Goal: Task Accomplishment & Management: Use online tool/utility

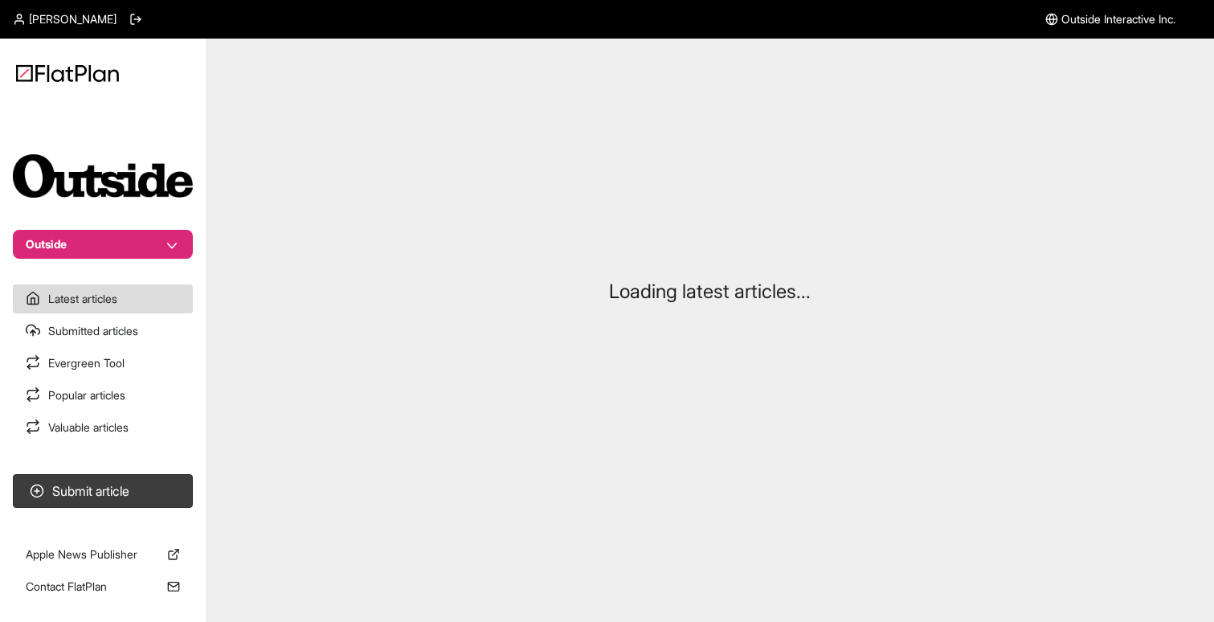
scroll to position [77, 0]
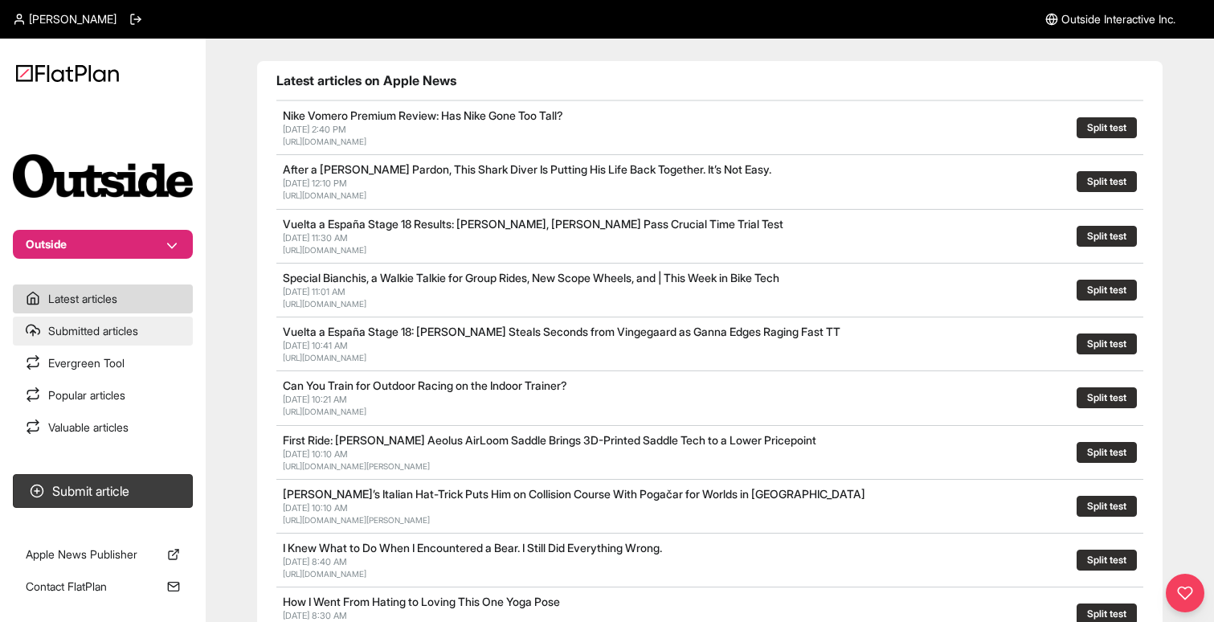
click at [145, 335] on link "Submitted articles" at bounding box center [103, 331] width 180 height 29
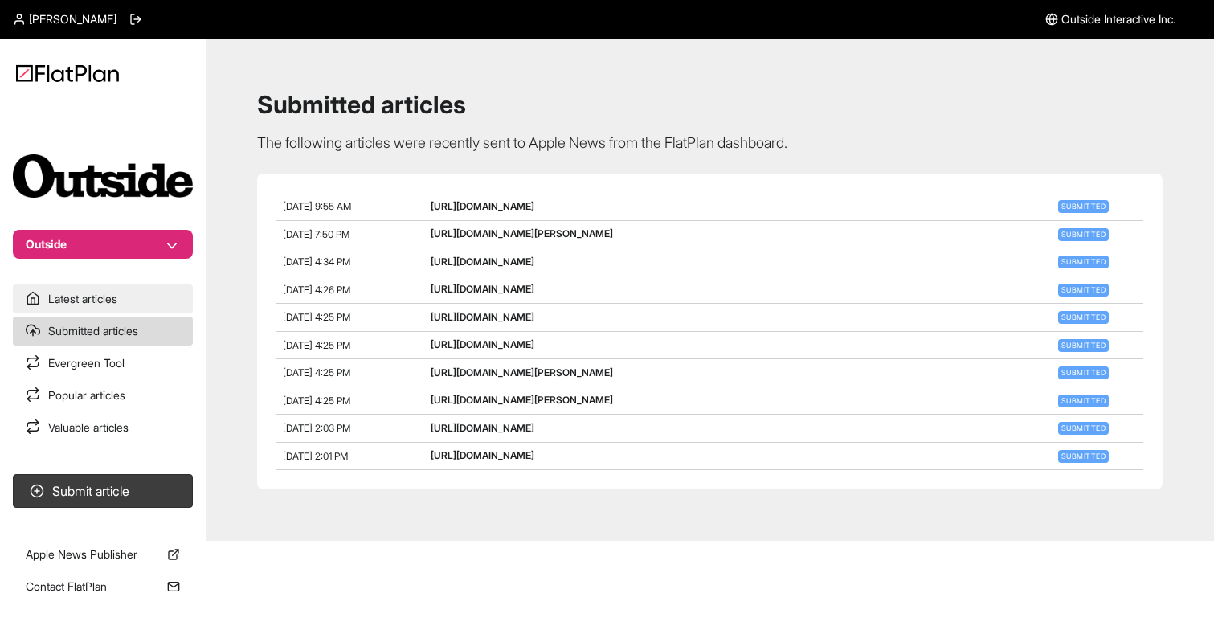
click at [131, 299] on link "Latest articles" at bounding box center [103, 299] width 180 height 29
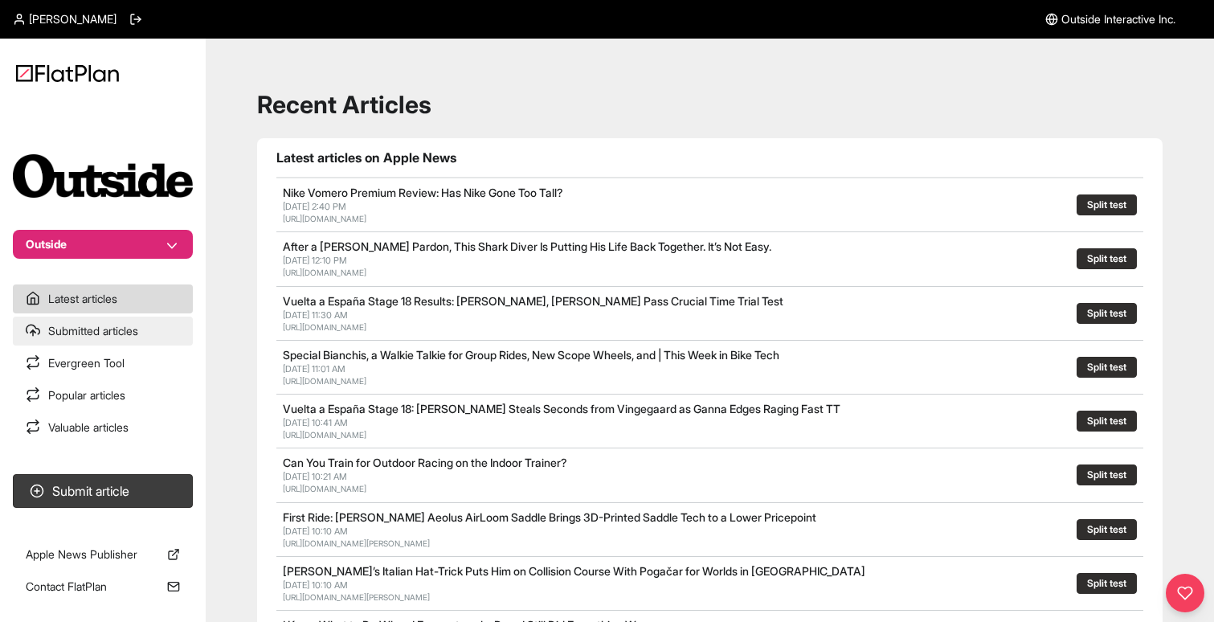
click at [127, 328] on link "Submitted articles" at bounding box center [103, 331] width 180 height 29
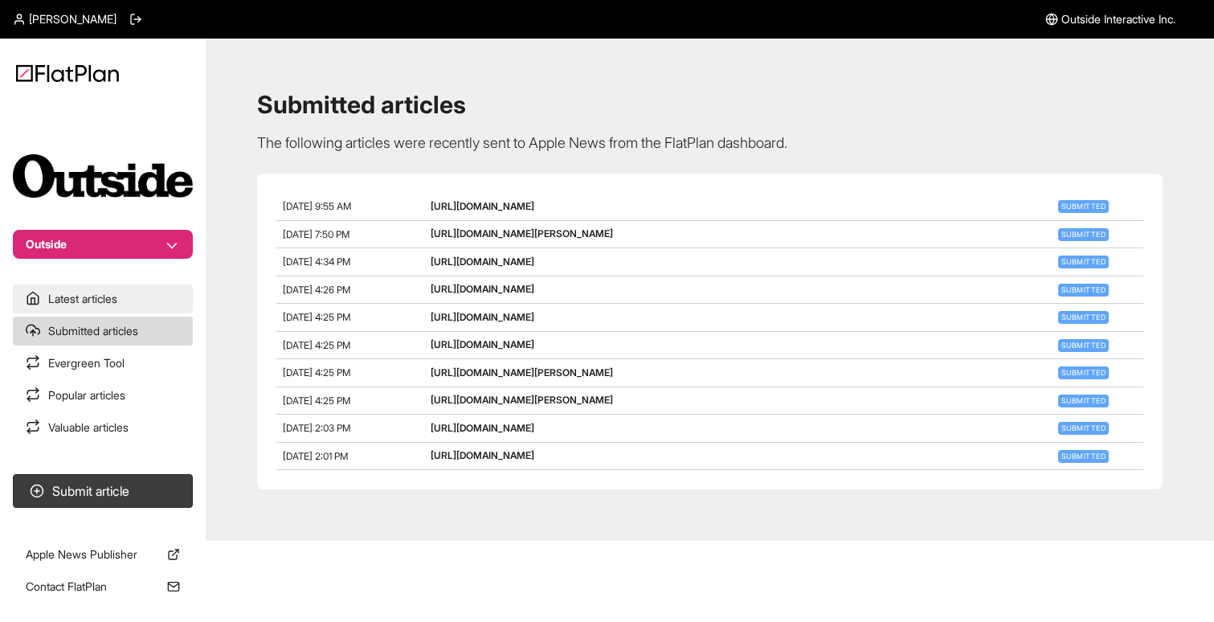
click at [140, 295] on link "Latest articles" at bounding box center [103, 299] width 180 height 29
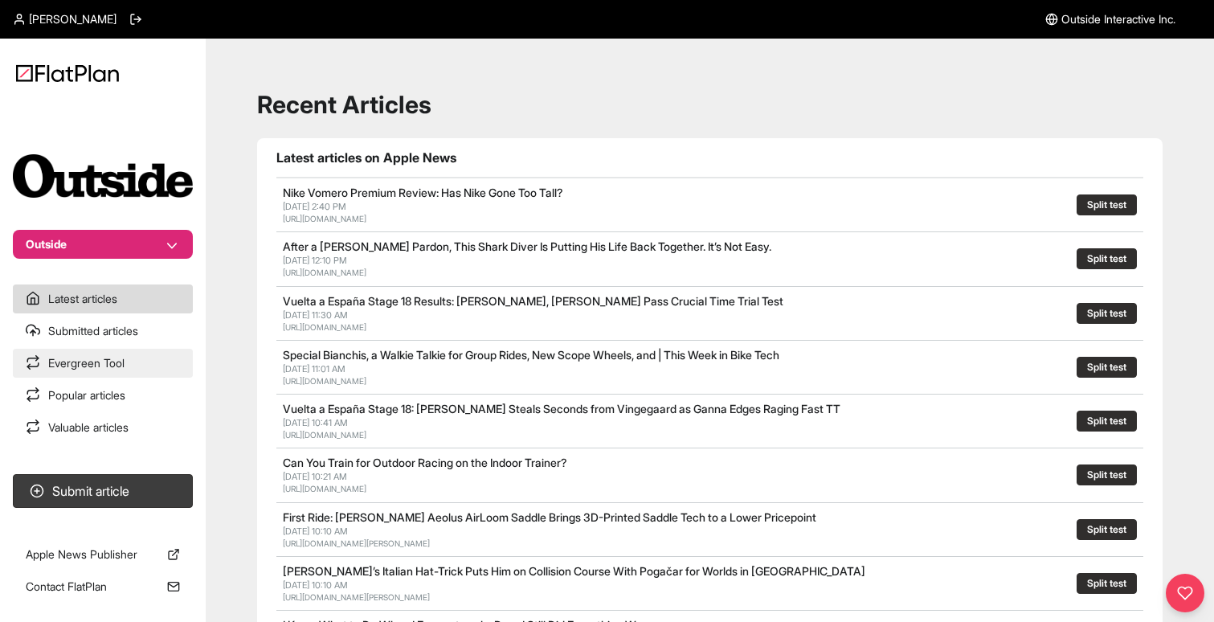
click at [137, 362] on link "Evergreen Tool" at bounding box center [103, 363] width 180 height 29
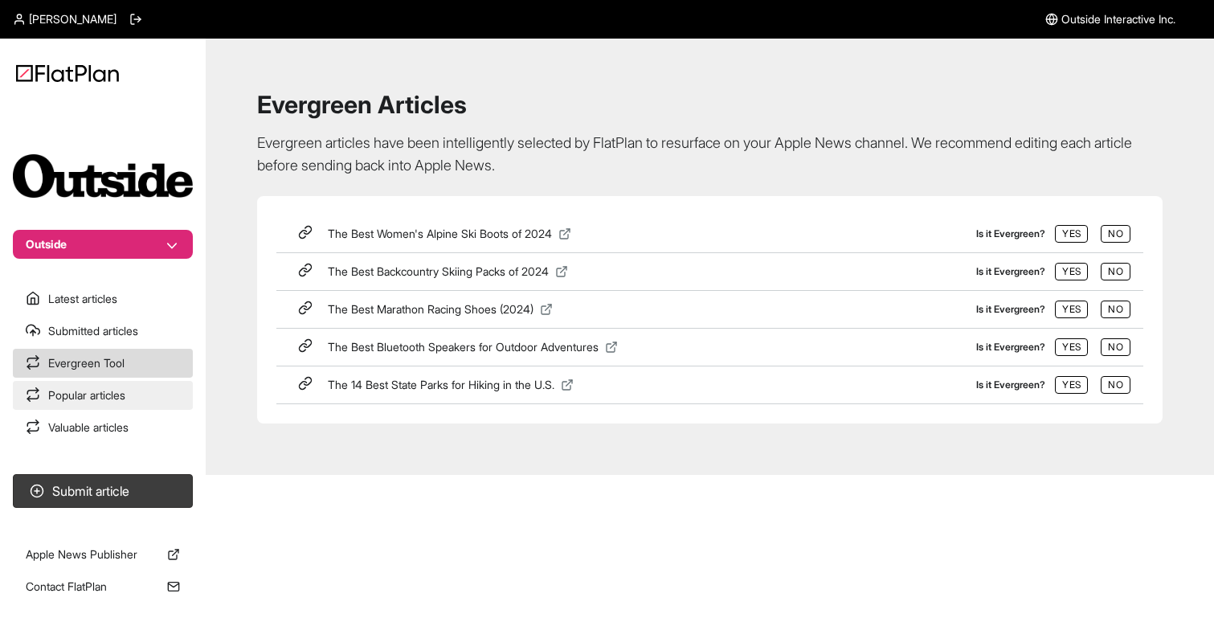
click at [104, 393] on link "Popular articles" at bounding box center [103, 395] width 180 height 29
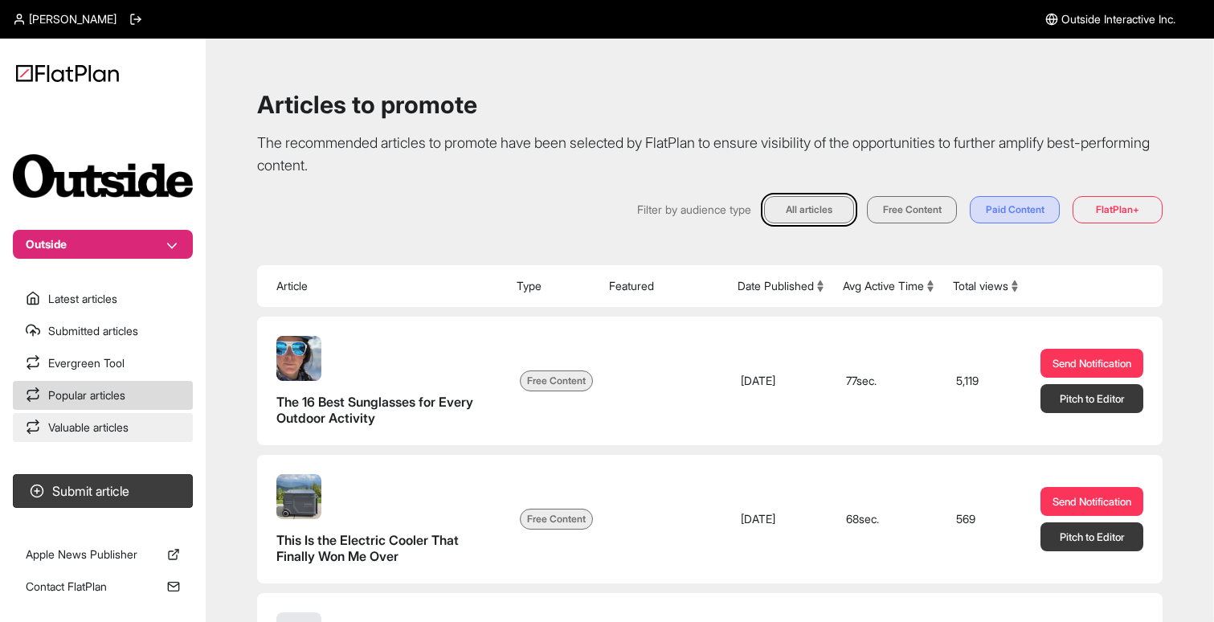
click at [96, 421] on link "Valuable articles" at bounding box center [103, 427] width 180 height 29
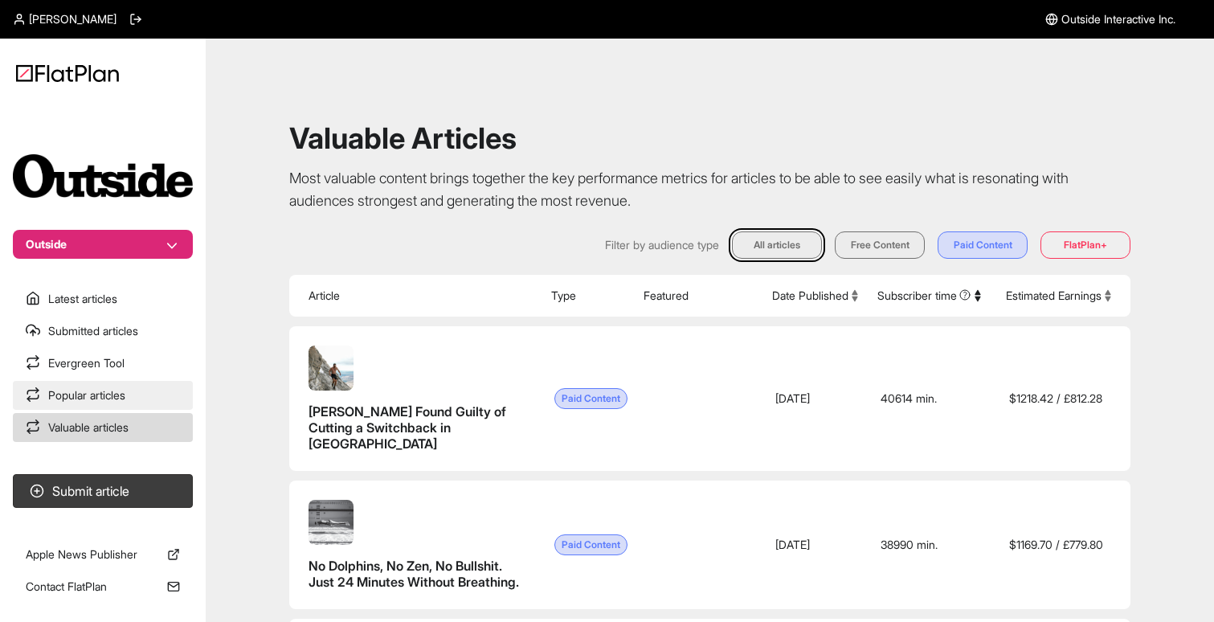
click at [101, 393] on link "Popular articles" at bounding box center [103, 395] width 180 height 29
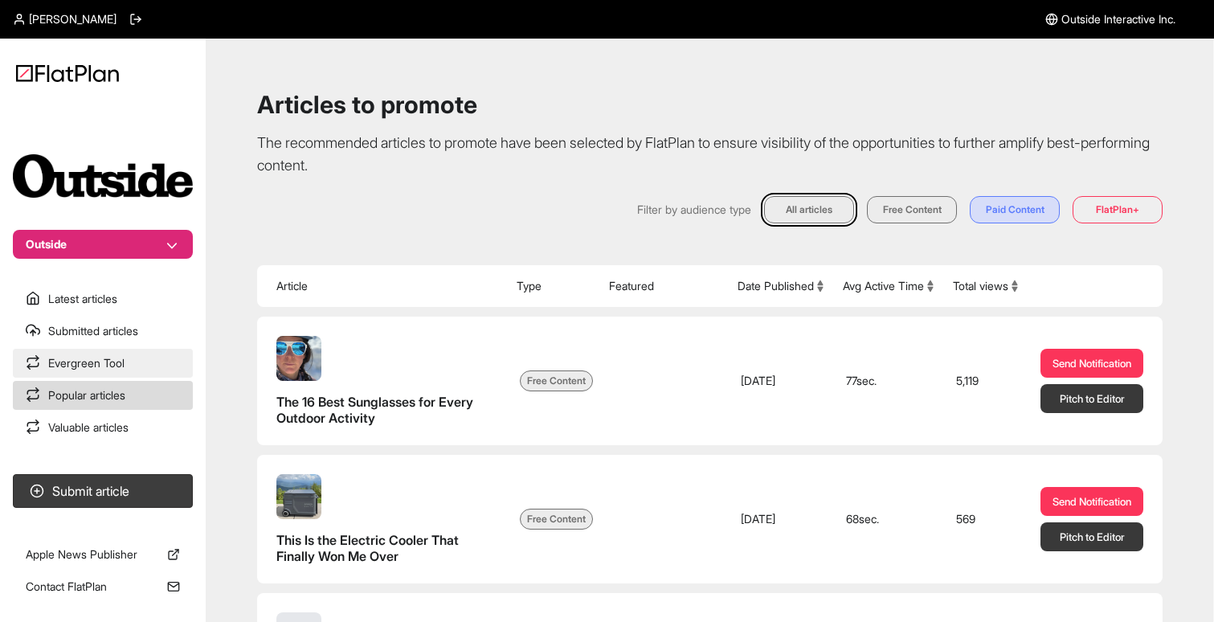
click at [114, 363] on link "Evergreen Tool" at bounding box center [103, 363] width 180 height 29
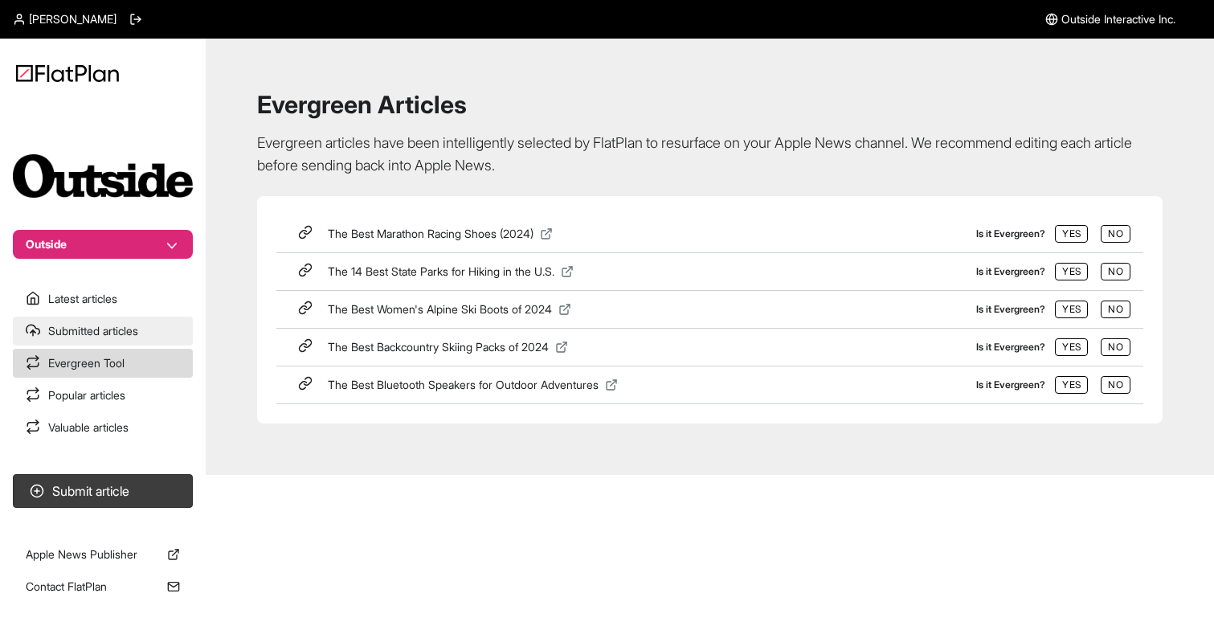
click at [109, 339] on link "Submitted articles" at bounding box center [103, 331] width 180 height 29
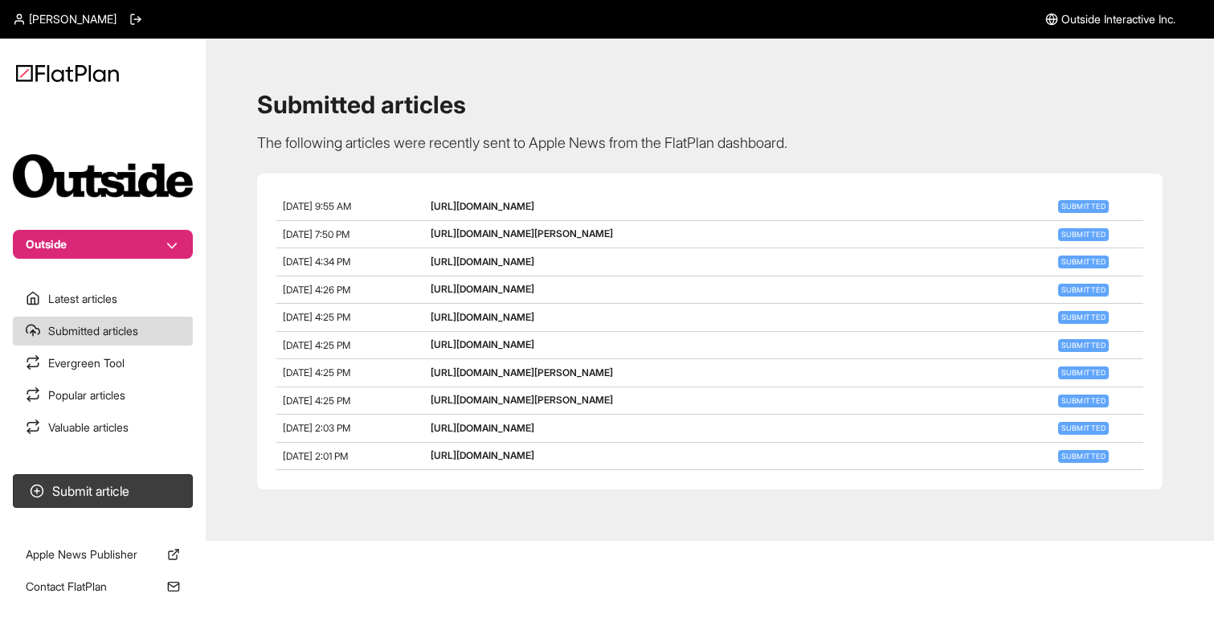
click at [828, 202] on div "[URL][DOMAIN_NAME]" at bounding box center [740, 206] width 618 height 14
click at [133, 433] on link "Valuable articles" at bounding box center [103, 427] width 180 height 29
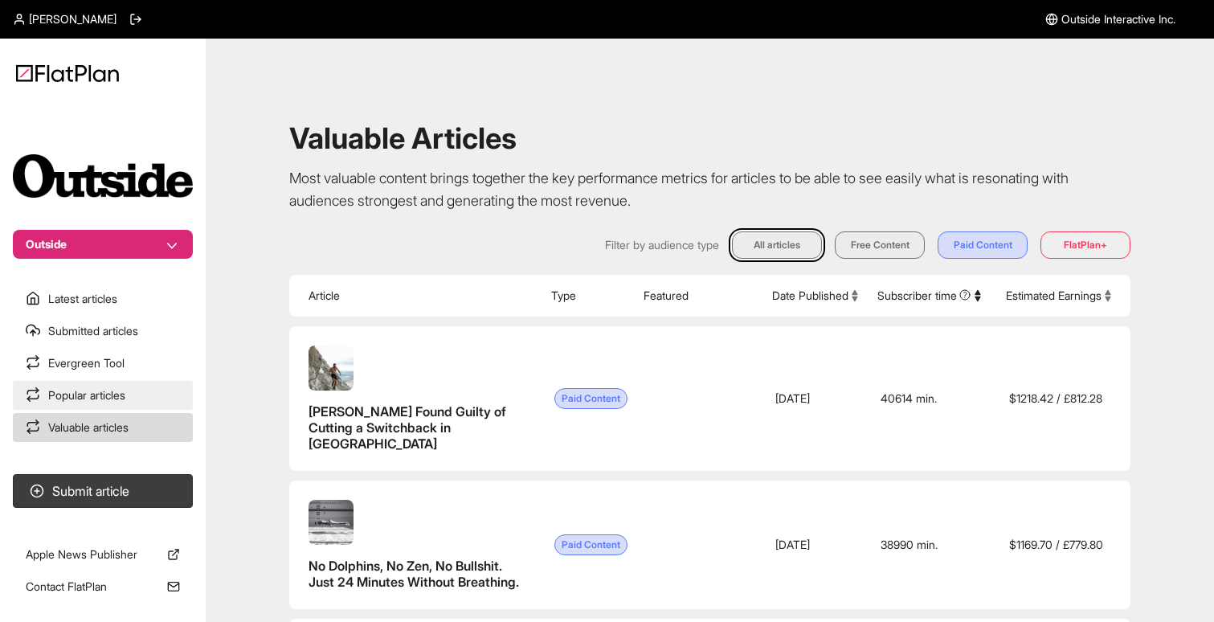
click at [138, 392] on link "Popular articles" at bounding box center [103, 395] width 180 height 29
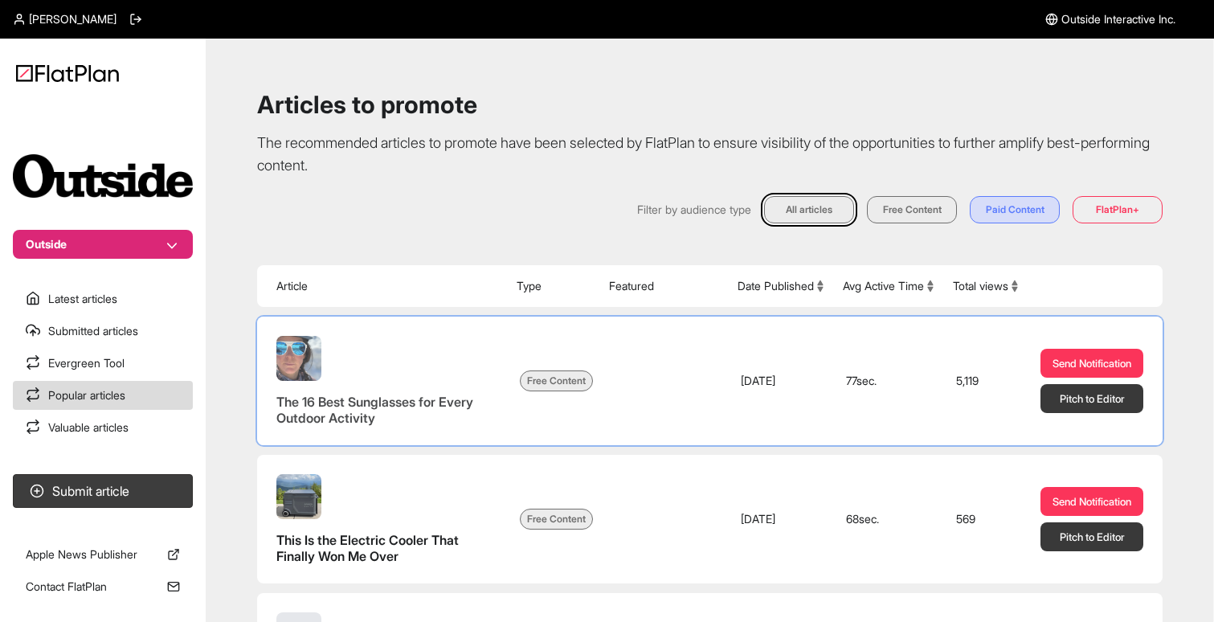
click at [332, 399] on span "The 16 Best Sunglasses for Every Outdoor Activity" at bounding box center [374, 410] width 197 height 32
click at [1085, 393] on button "Pitch to Editor" at bounding box center [1092, 398] width 103 height 29
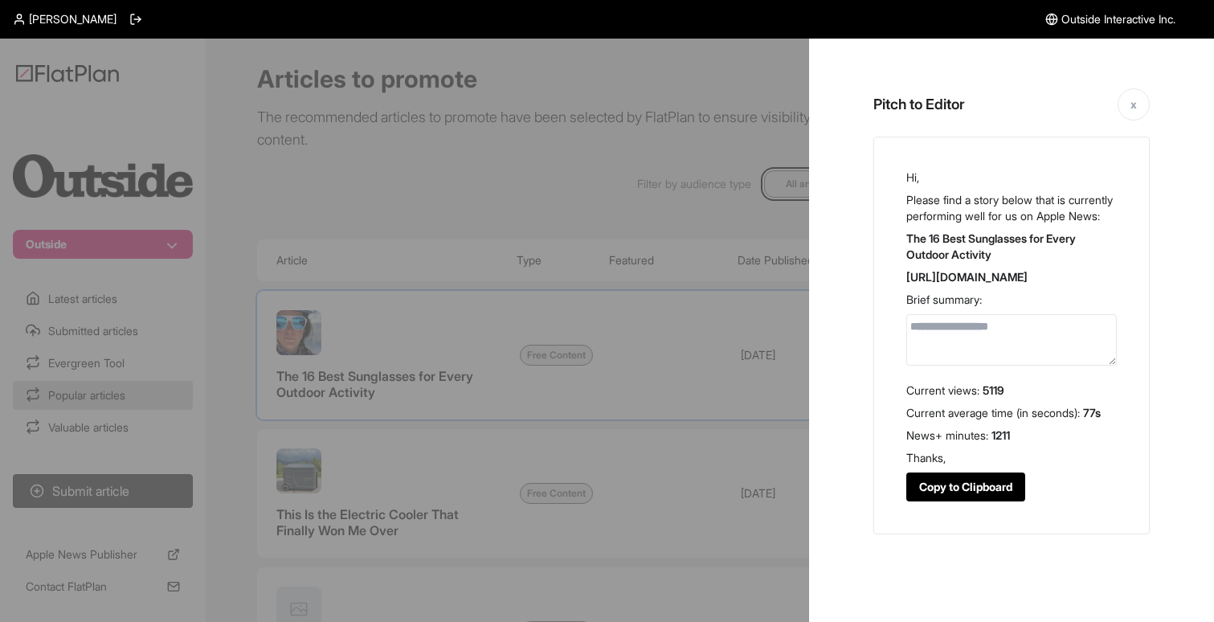
scroll to position [23, 0]
click at [1127, 93] on button "x" at bounding box center [1134, 104] width 32 height 32
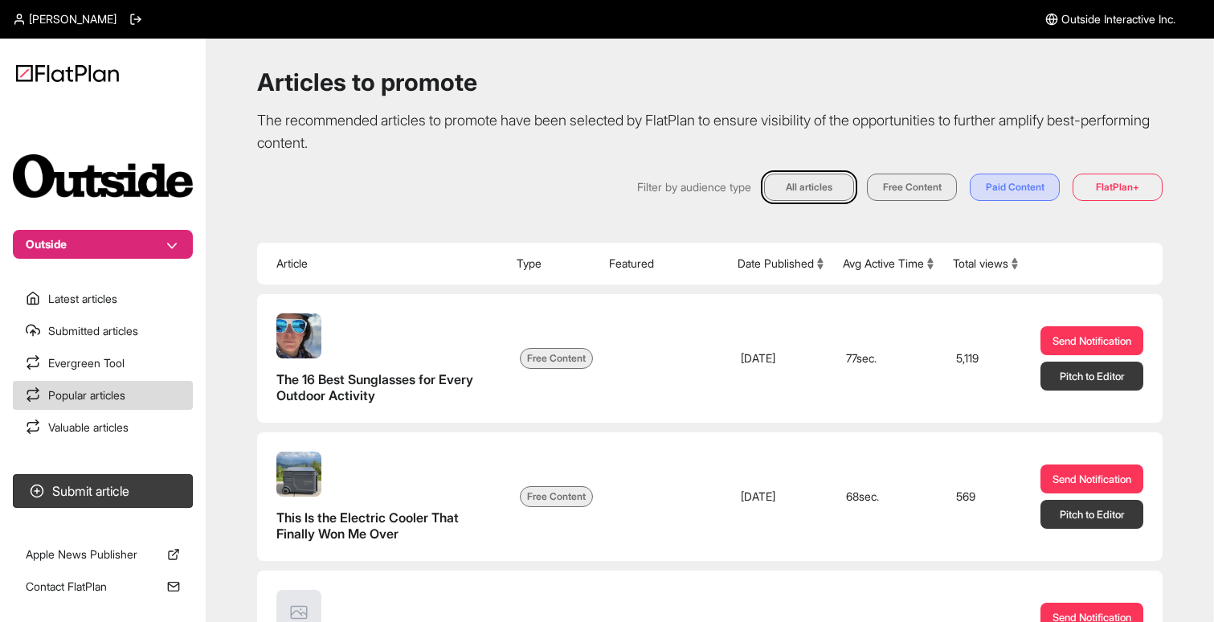
click at [929, 266] on icon at bounding box center [931, 267] width 6 height 6
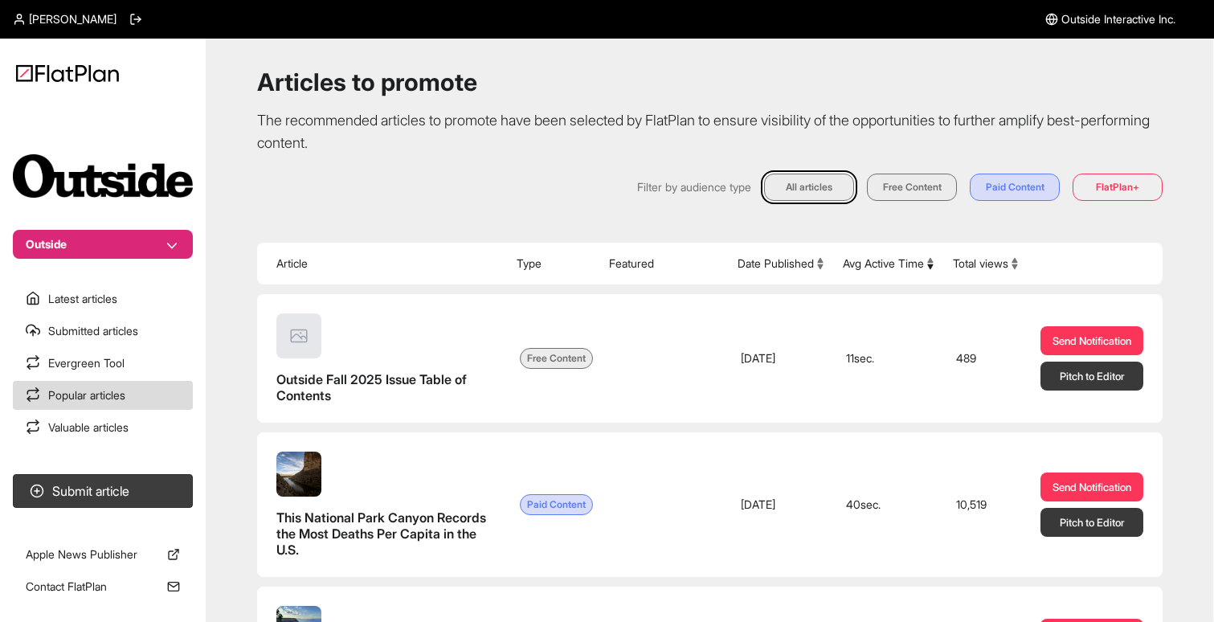
click at [928, 265] on icon at bounding box center [931, 266] width 6 height 5
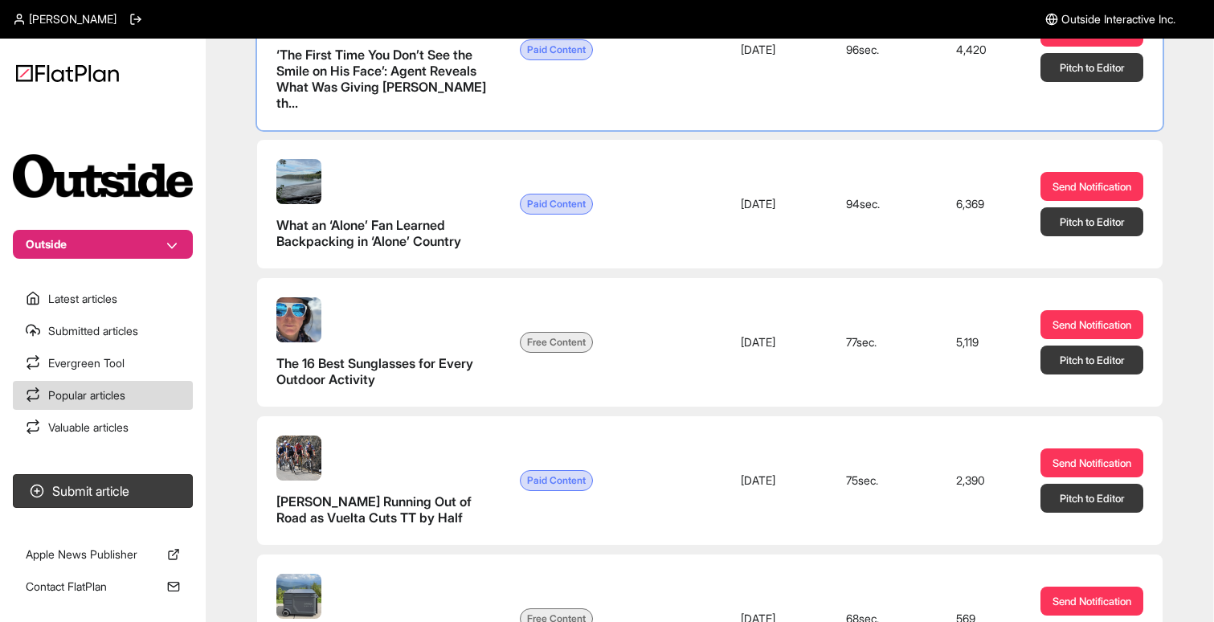
scroll to position [349, 0]
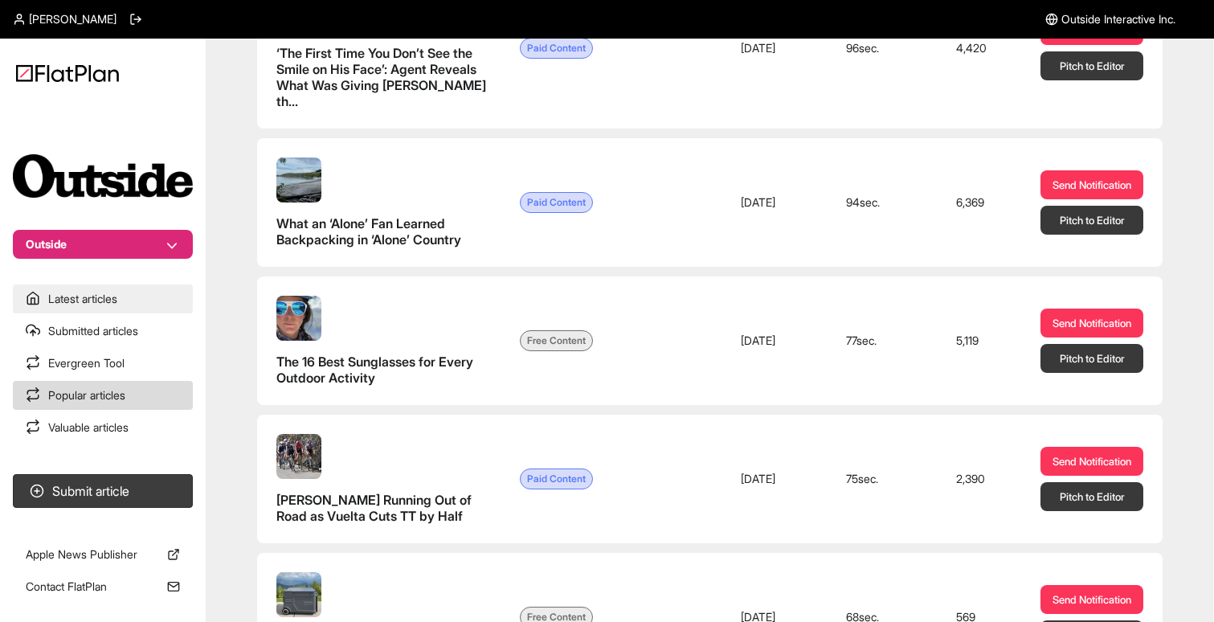
click at [78, 294] on link "Latest articles" at bounding box center [103, 299] width 180 height 29
